Goal: Understand process/instructions

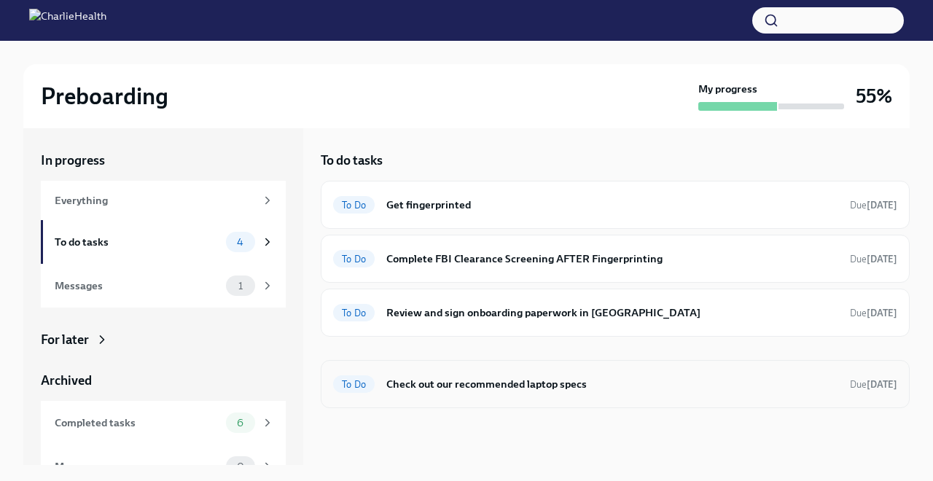
click at [501, 383] on h6 "Check out our recommended laptop specs" at bounding box center [612, 384] width 452 height 16
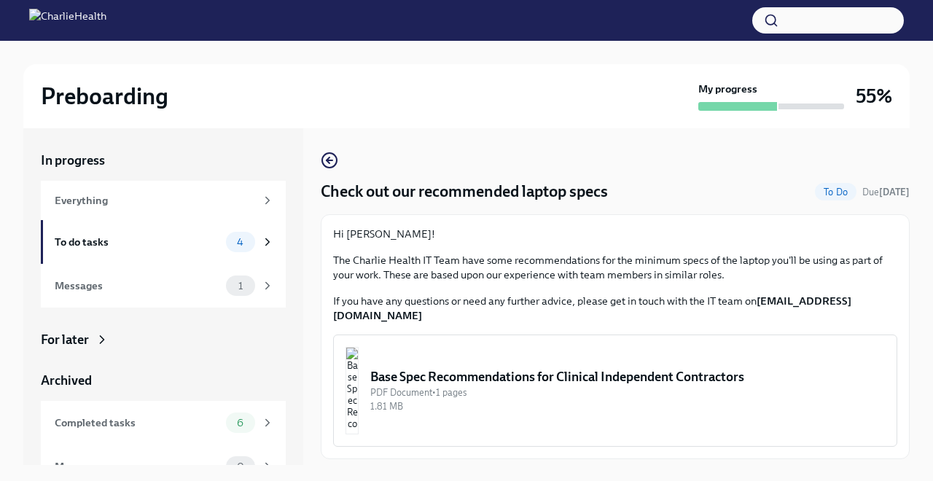
click at [457, 368] on div "Base Spec Recommendations for Clinical Independent Contractors" at bounding box center [627, 376] width 515 height 17
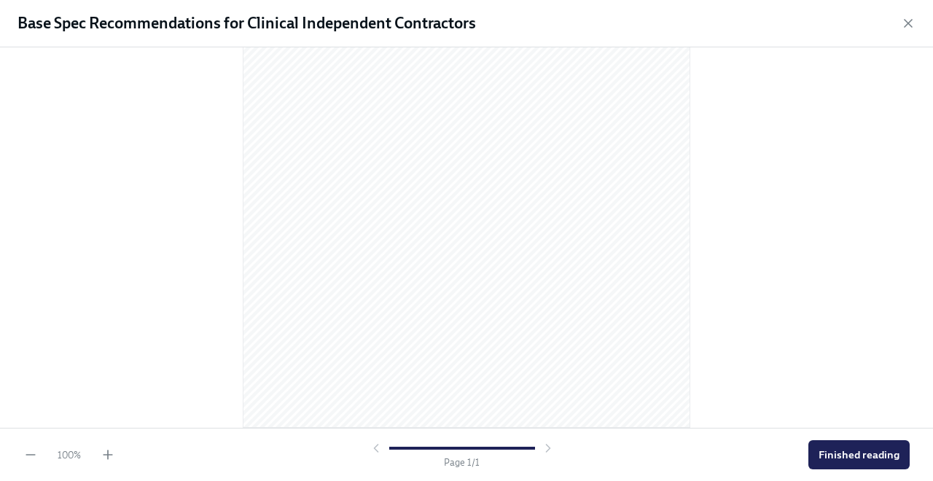
scroll to position [222, 0]
click at [857, 450] on span "Finished reading" at bounding box center [859, 455] width 81 height 15
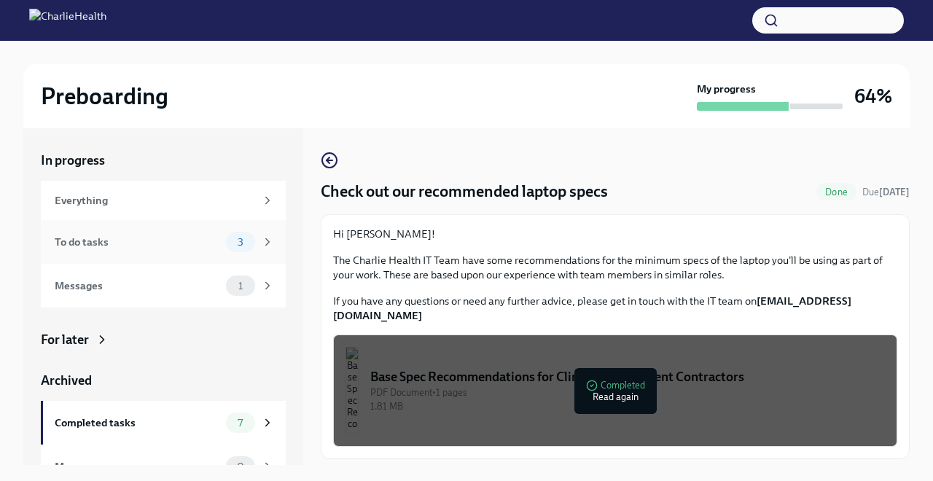
click at [241, 243] on span "3" at bounding box center [240, 242] width 23 height 11
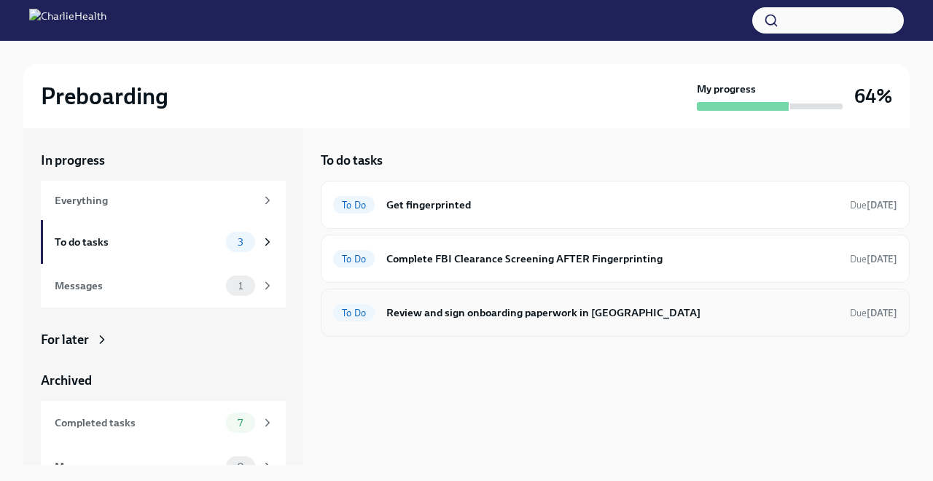
click at [582, 315] on h6 "Review and sign onboarding paperwork in [GEOGRAPHIC_DATA]" at bounding box center [612, 313] width 452 height 16
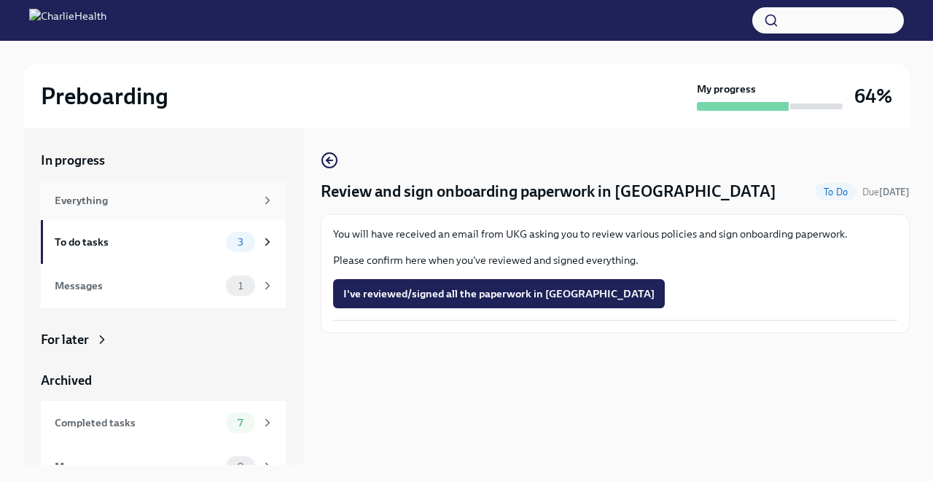
click at [158, 202] on div "Everything" at bounding box center [155, 200] width 200 height 16
